Goal: Find specific page/section: Find specific page/section

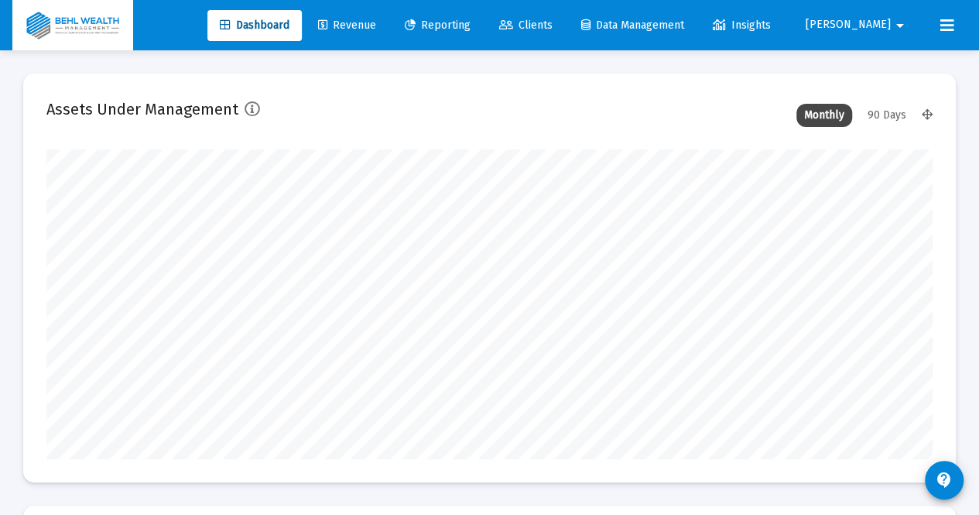
scroll to position [310, 885]
type input "[DATE]"
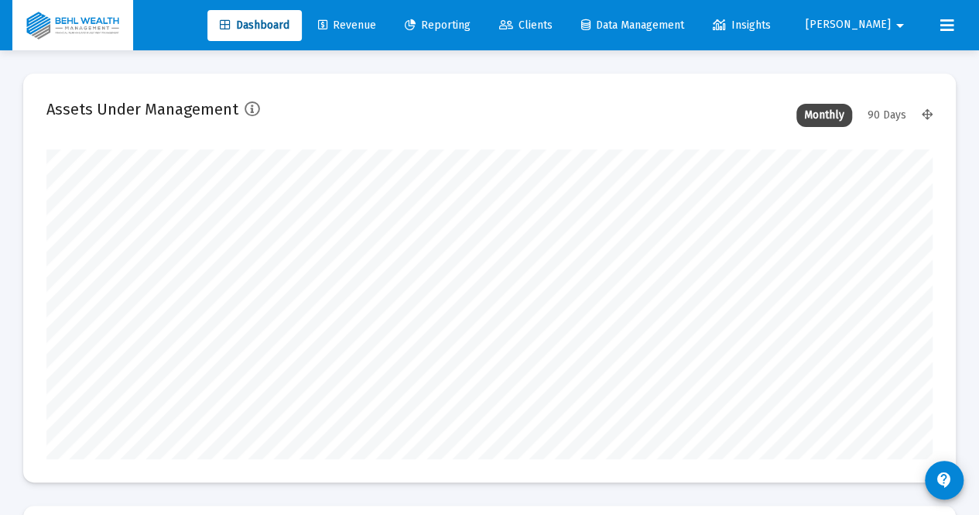
click at [553, 27] on span "Clients" at bounding box center [525, 25] width 53 height 13
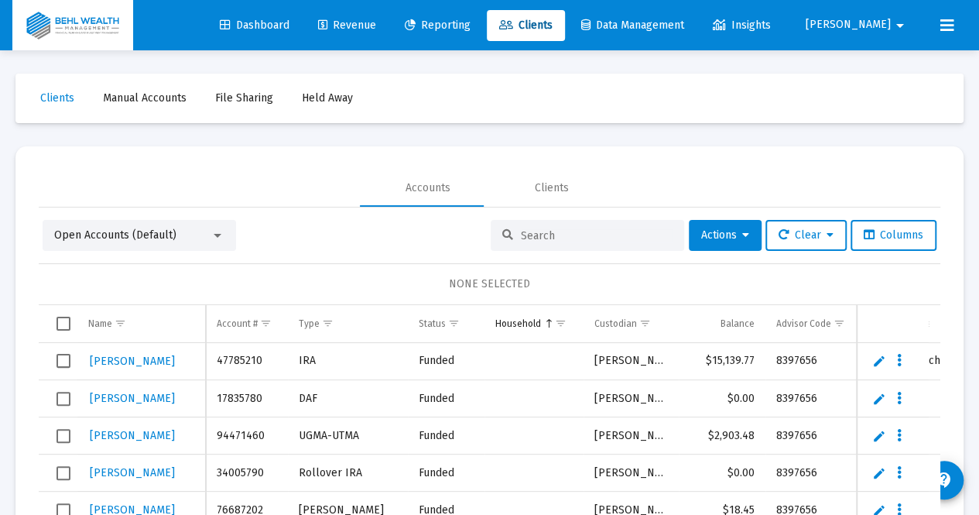
click at [521, 240] on input at bounding box center [597, 235] width 152 height 13
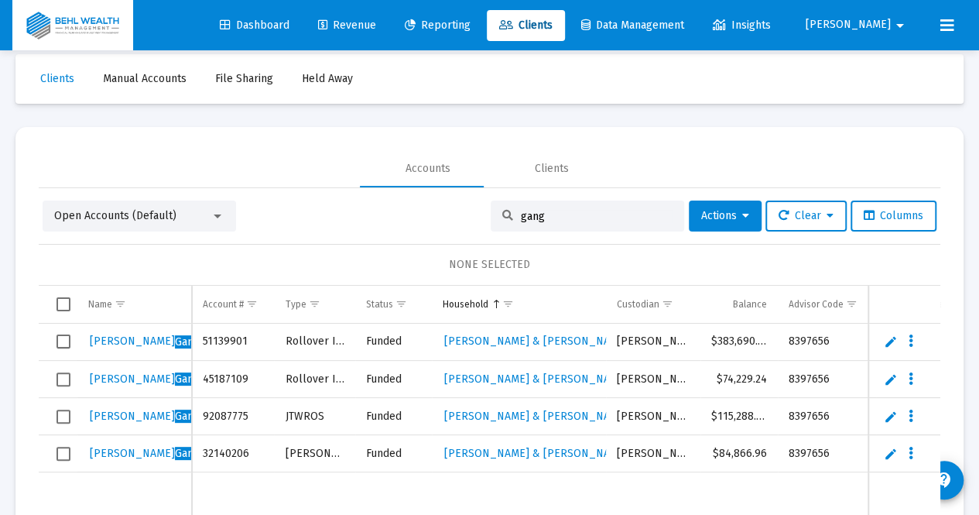
scroll to position [26, 0]
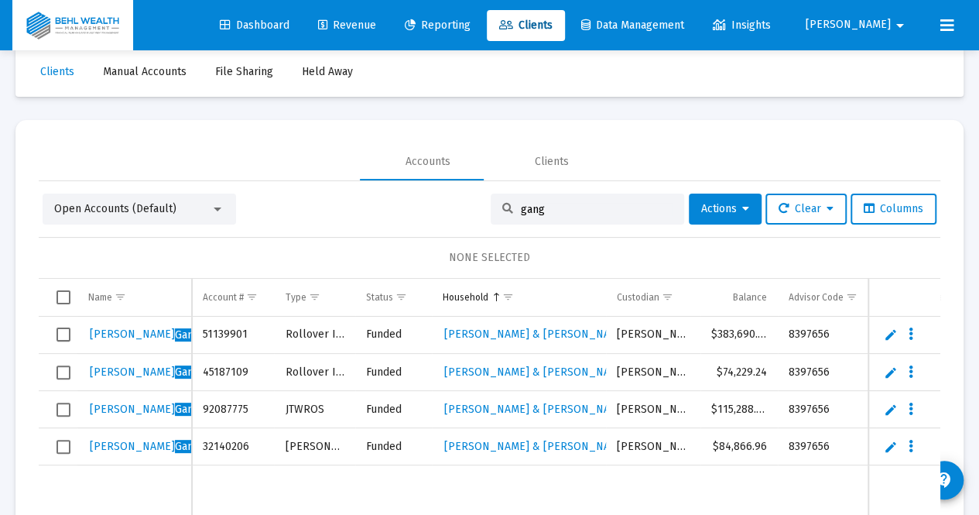
drag, startPoint x: 539, startPoint y: 212, endPoint x: 481, endPoint y: 215, distance: 57.3
click at [491, 215] on div "gang" at bounding box center [587, 208] width 193 height 31
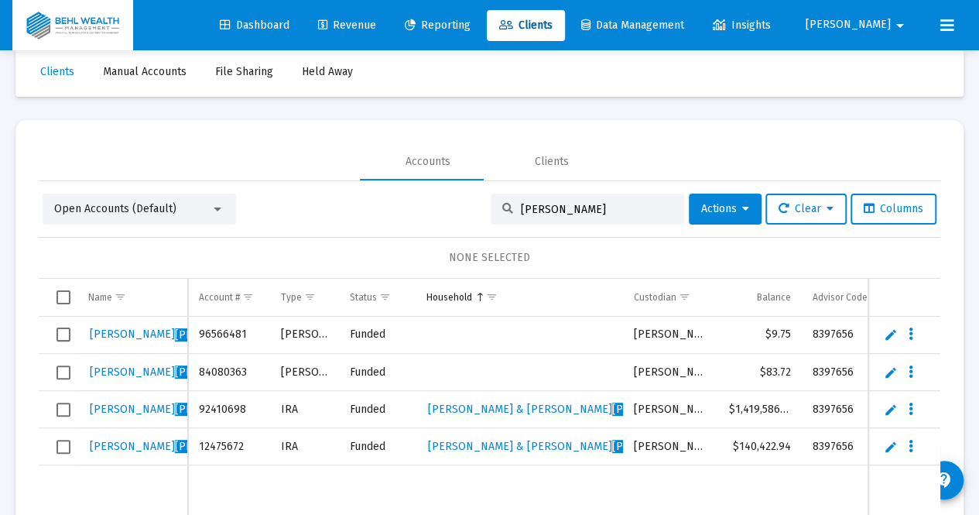
drag, startPoint x: 547, startPoint y: 210, endPoint x: 479, endPoint y: 208, distance: 68.1
click at [491, 208] on div "[PERSON_NAME]" at bounding box center [587, 208] width 193 height 31
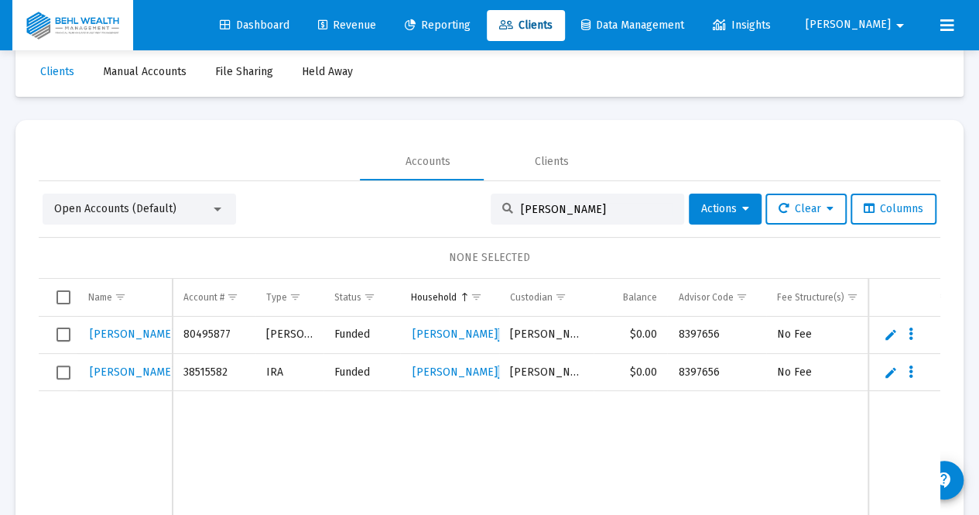
drag, startPoint x: 549, startPoint y: 211, endPoint x: 472, endPoint y: 201, distance: 77.3
click at [491, 204] on div "[PERSON_NAME]" at bounding box center [587, 208] width 193 height 31
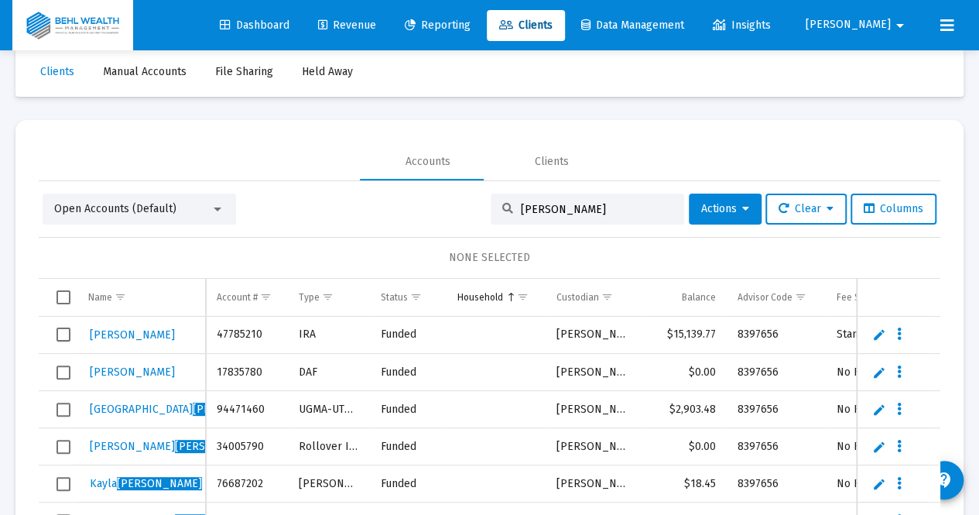
scroll to position [73, 0]
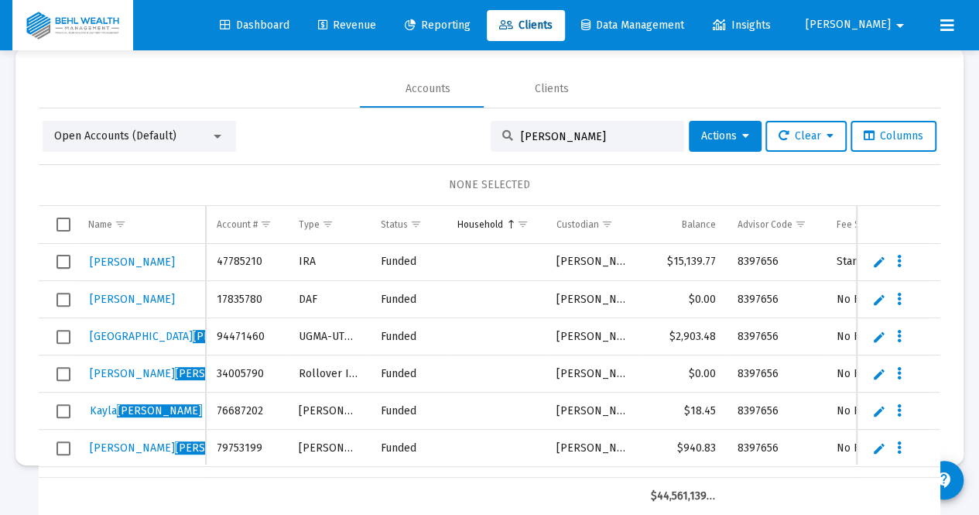
type input "[PERSON_NAME]"
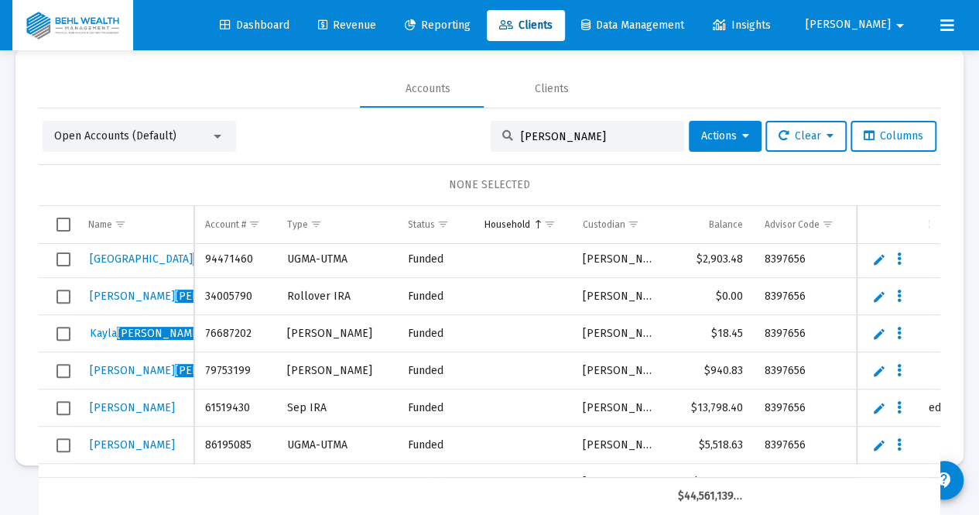
scroll to position [0, 0]
